Goal: Information Seeking & Learning: Learn about a topic

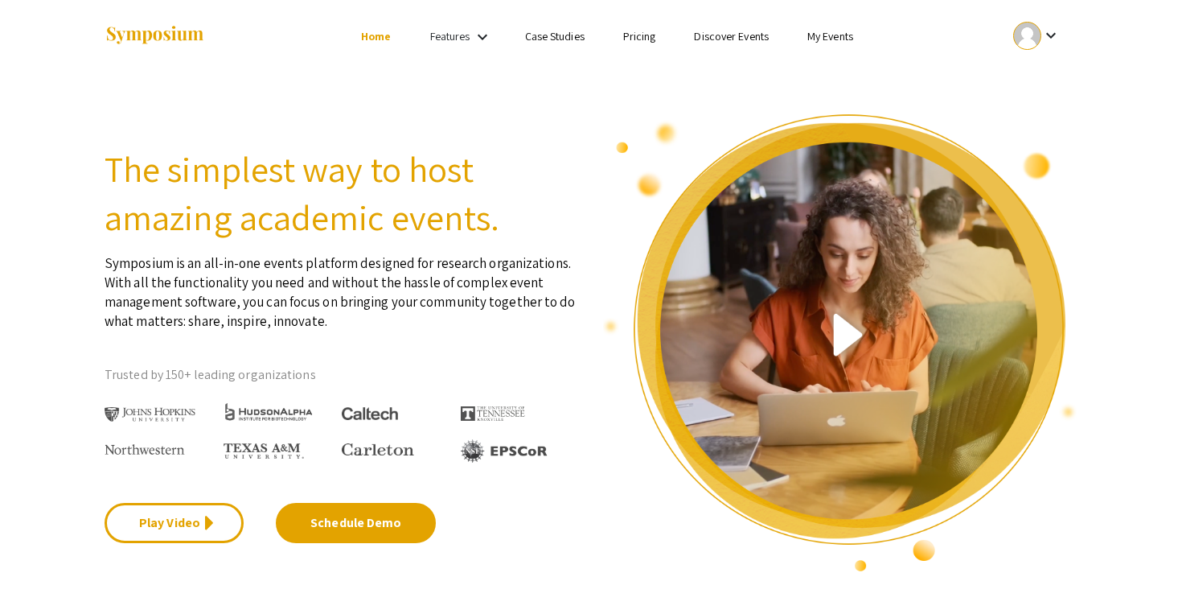
click at [838, 41] on link "My Events" at bounding box center [831, 36] width 46 height 14
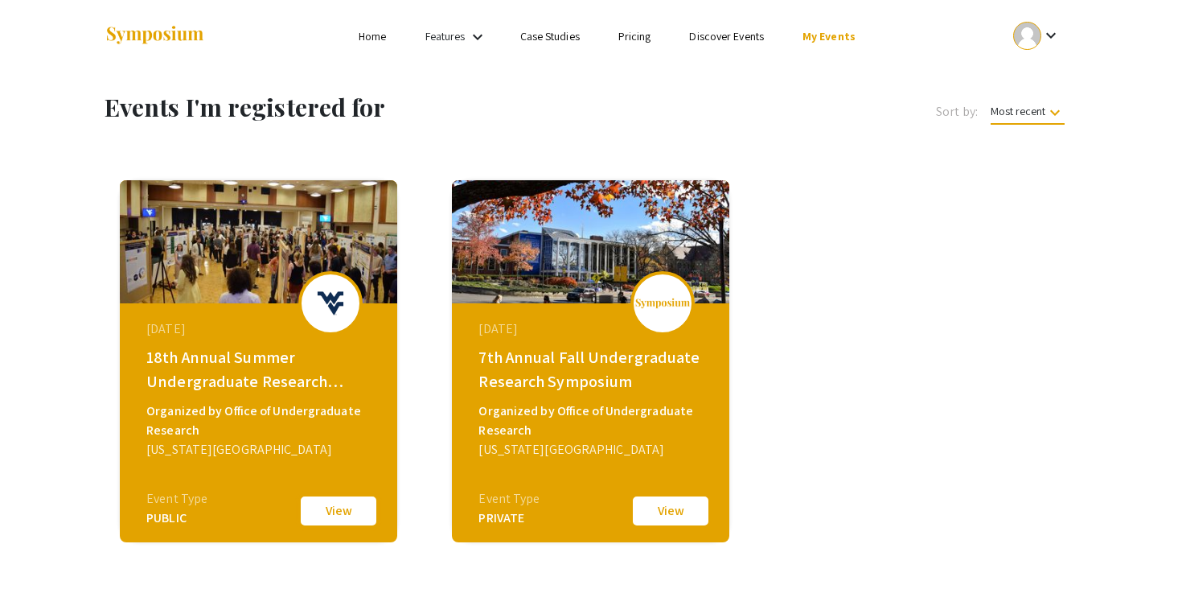
click at [337, 516] on button "View" at bounding box center [338, 511] width 80 height 34
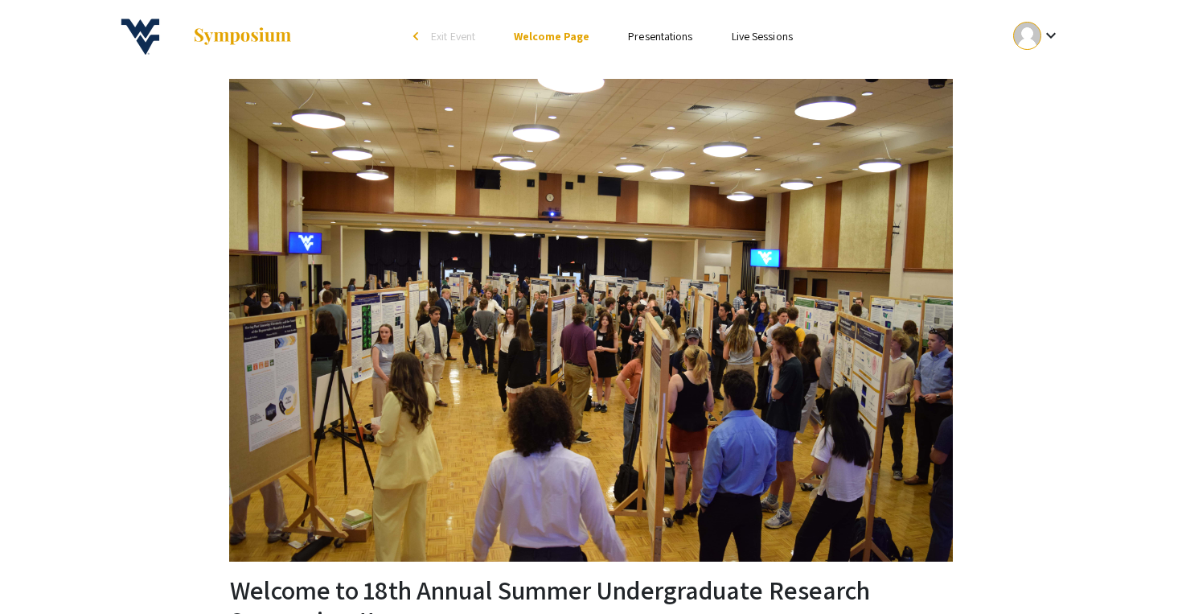
click at [653, 31] on link "Presentations" at bounding box center [660, 36] width 64 height 14
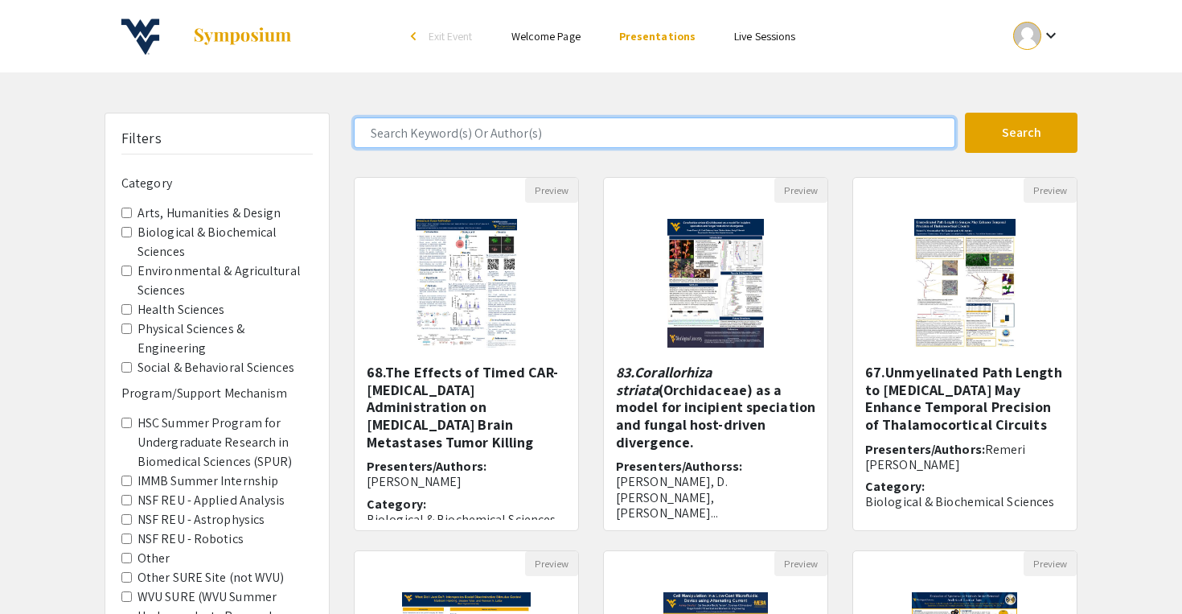
click at [467, 138] on input "Search Keyword(s) Or Author(s)" at bounding box center [655, 132] width 602 height 31
type input "Austin"
click at [965, 113] on button "Search" at bounding box center [1021, 133] width 113 height 40
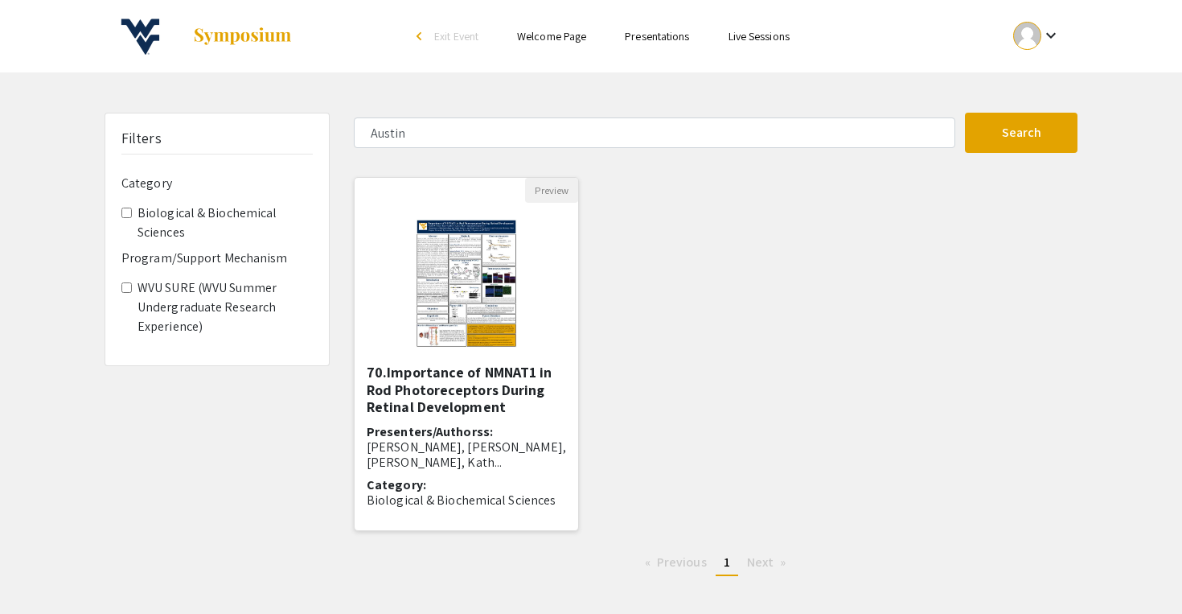
click at [458, 335] on img at bounding box center [466, 283] width 133 height 161
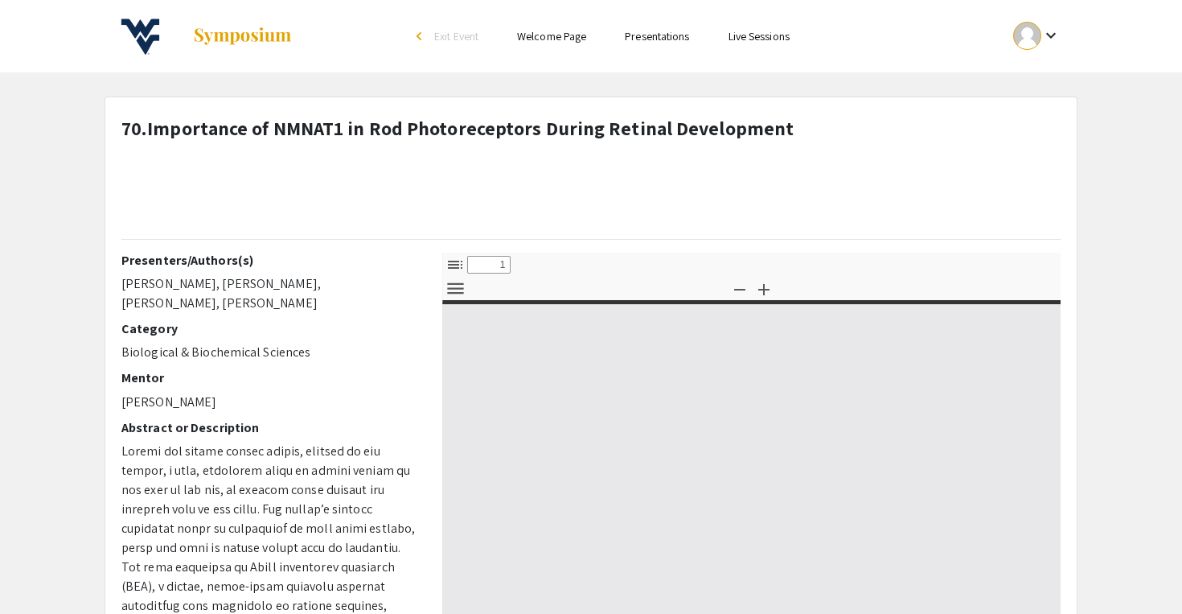
select select "custom"
type input "0"
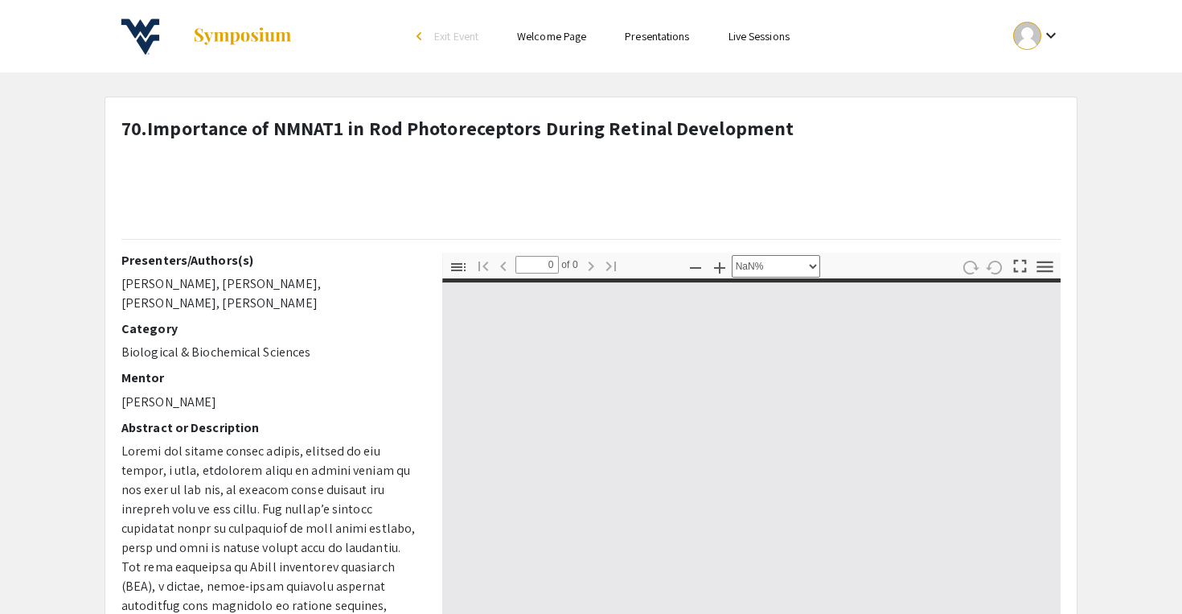
select select "auto"
type input "1"
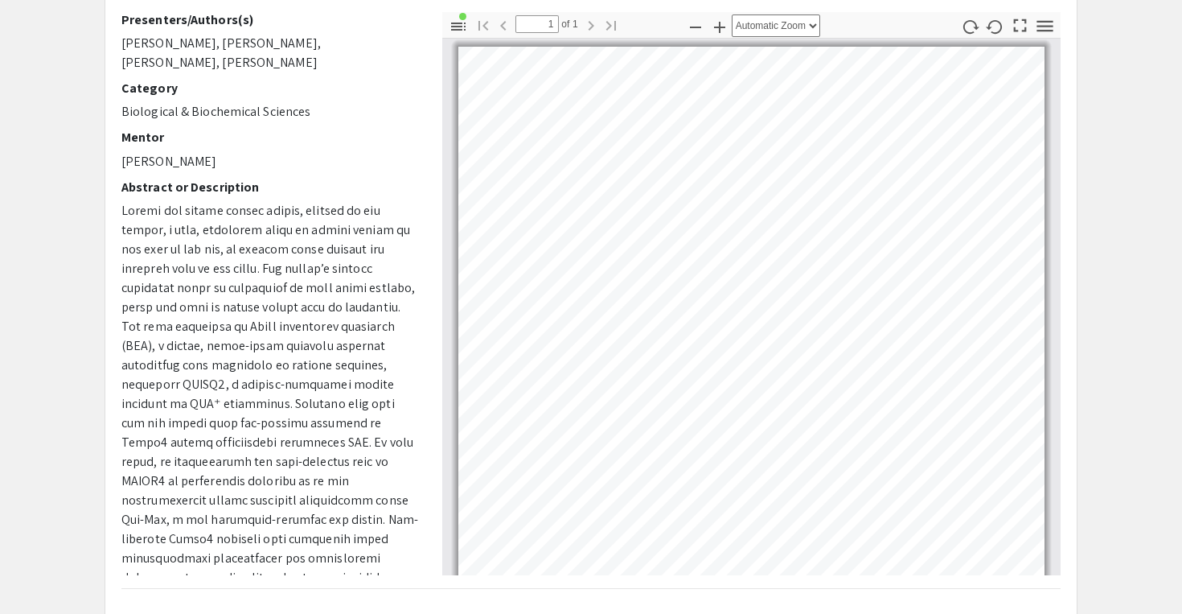
scroll to position [235, 0]
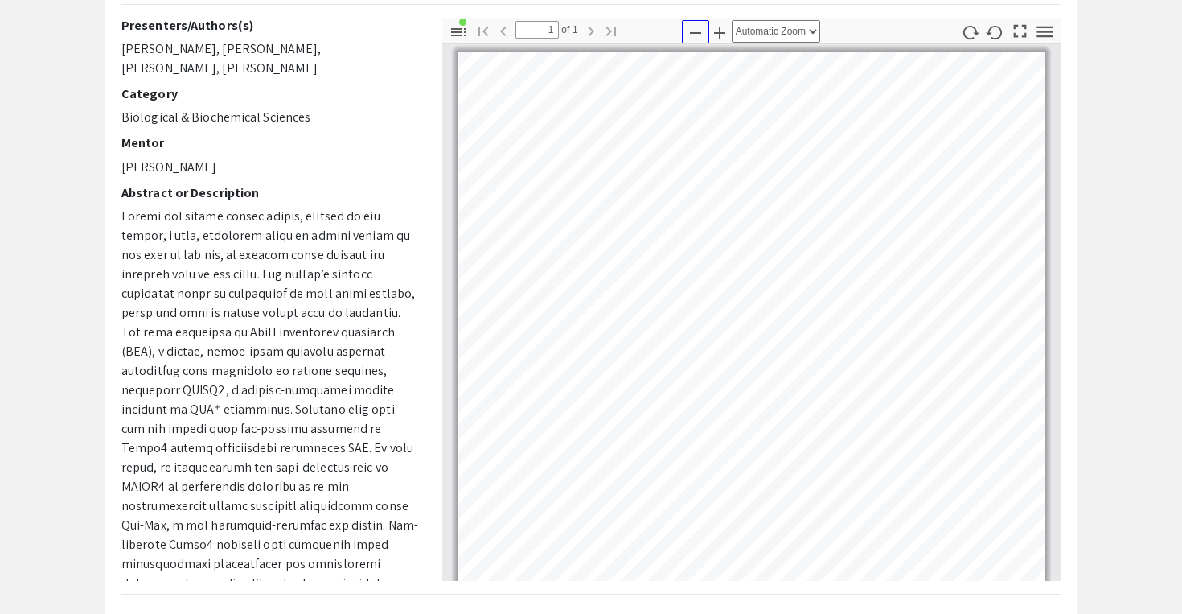
click at [695, 27] on icon "button" at bounding box center [695, 32] width 19 height 19
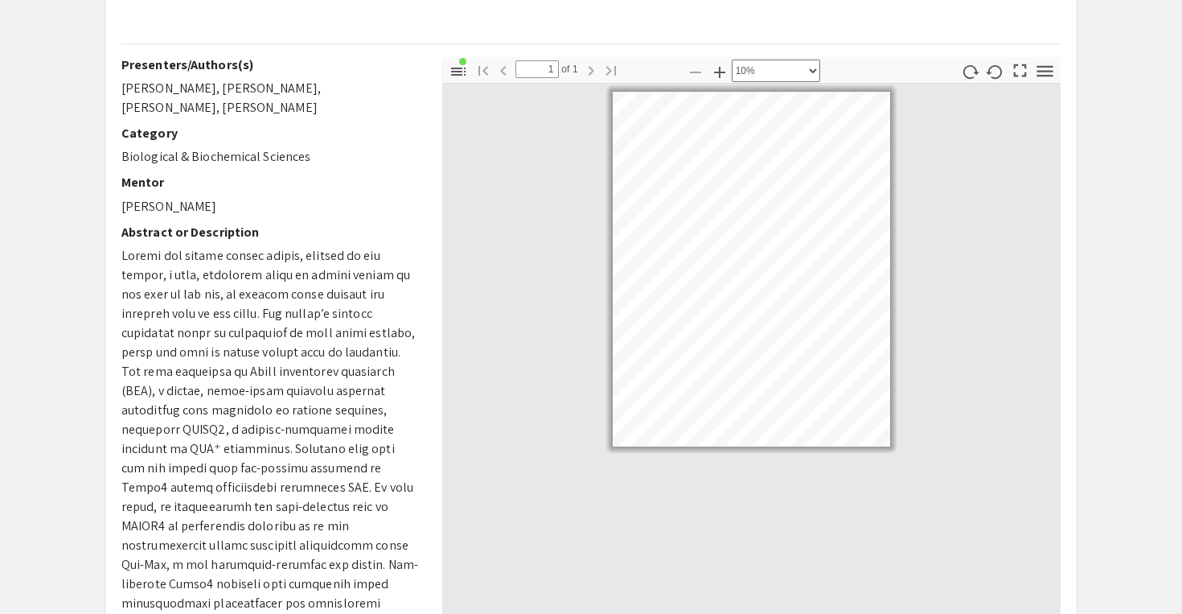
scroll to position [194, 0]
click at [717, 72] on icon "button" at bounding box center [719, 73] width 11 height 11
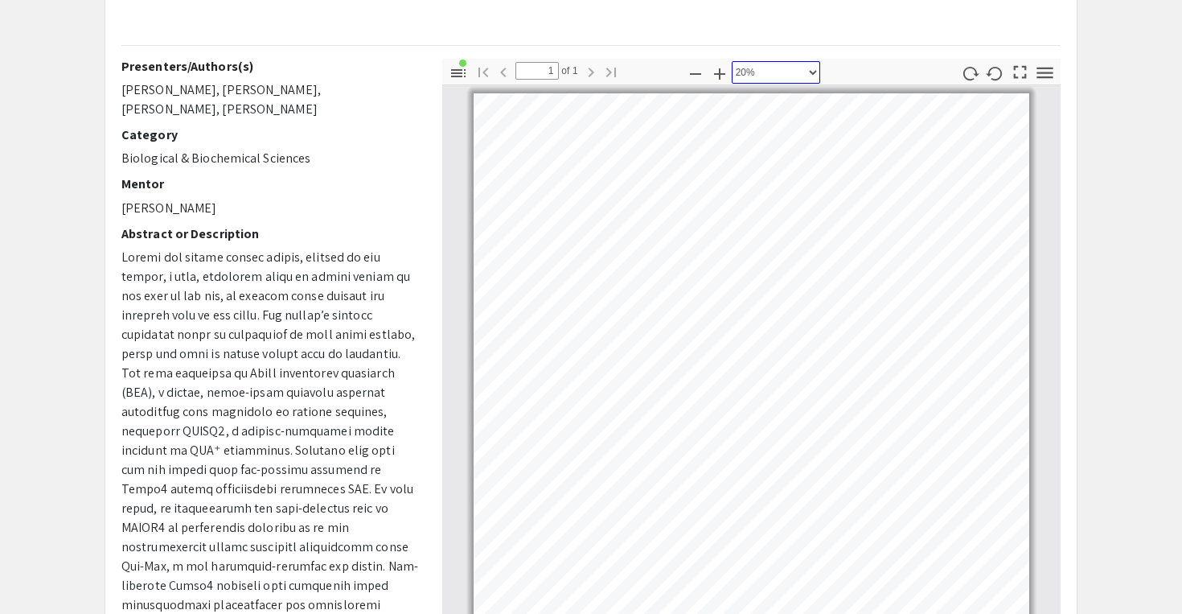
click at [764, 69] on select "Automatic Zoom Actual Size Page Fit Page Width 50% 100% 125% 150% 200% 300% 400…" at bounding box center [776, 72] width 88 height 23
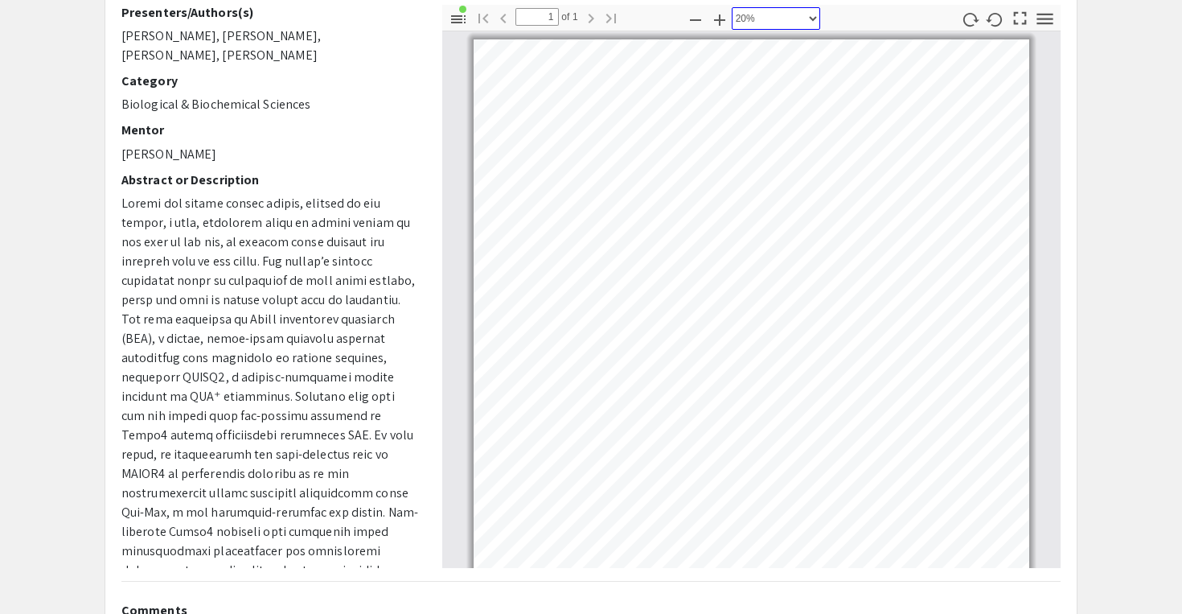
scroll to position [219, 0]
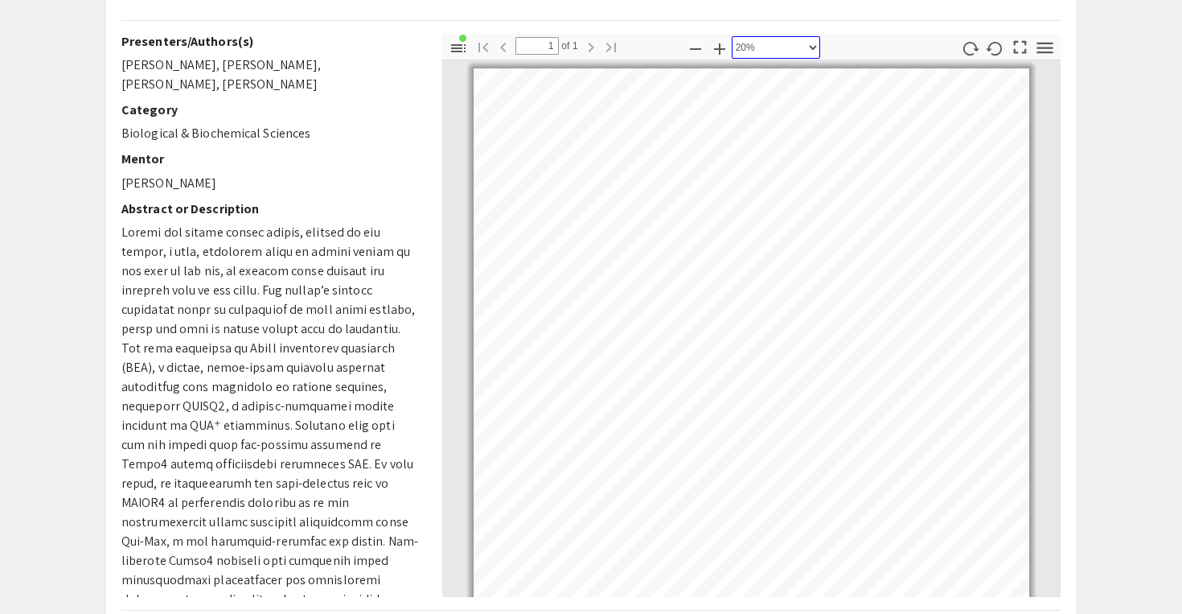
click at [808, 47] on select "Automatic Zoom Actual Size Page Fit Page Width 50% 100% 125% 150% 200% 300% 400…" at bounding box center [776, 47] width 88 height 23
select select "page-fit"
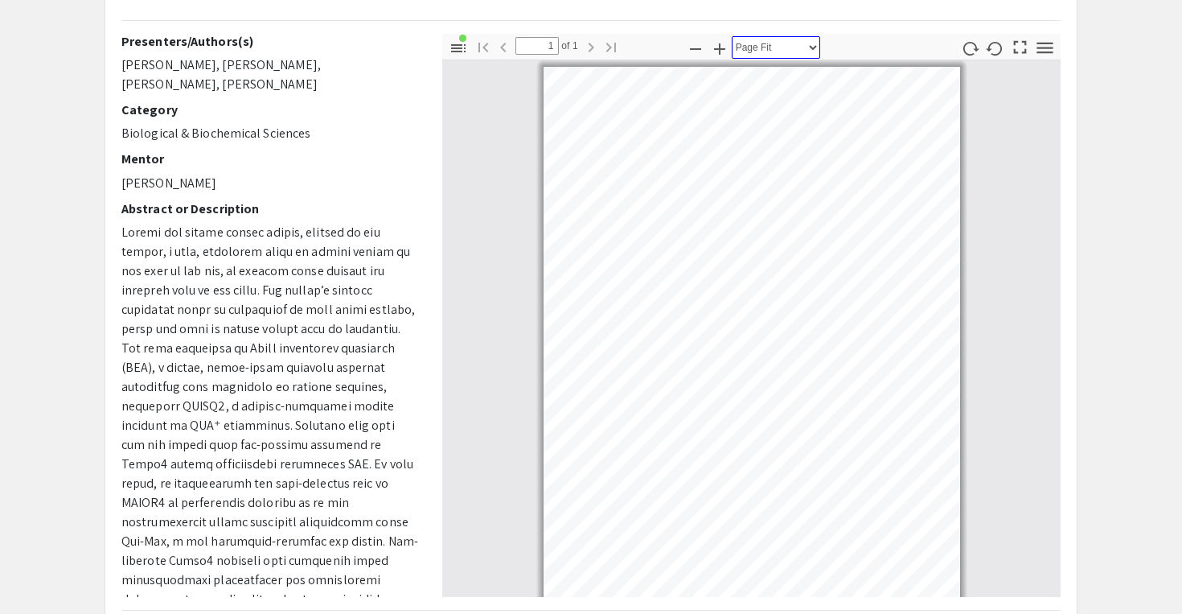
scroll to position [11, 0]
